Goal: Register for event/course

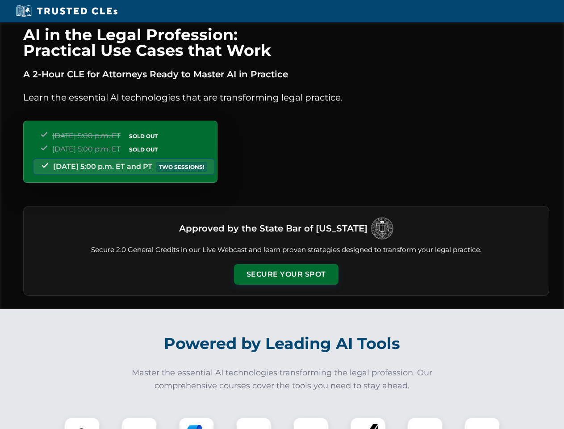
click at [286, 274] on button "Secure Your Spot" at bounding box center [286, 274] width 104 height 21
